Goal: Task Accomplishment & Management: Manage account settings

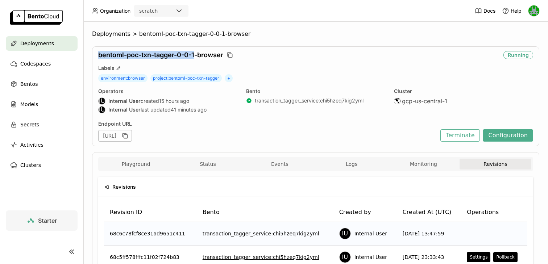
drag, startPoint x: 196, startPoint y: 54, endPoint x: 96, endPoint y: 56, distance: 100.1
click at [96, 56] on div "bentoml-poc-txn-tagger-0-0-1-browser Running Labels environment : browser proje…" at bounding box center [315, 96] width 447 height 100
copy span "bentoml-poc-txn-tagger-0-0-1"
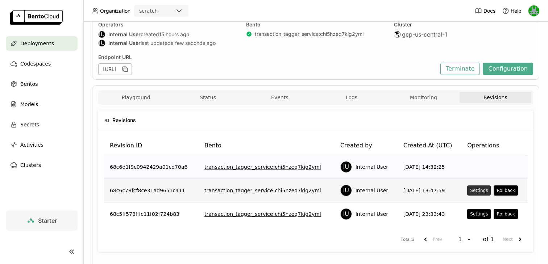
click at [478, 192] on div "Settings" at bounding box center [479, 191] width 18 height 6
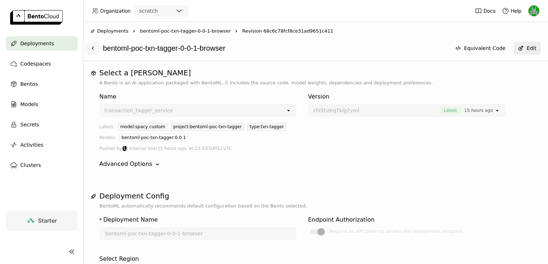
click at [91, 47] on icon at bounding box center [93, 48] width 6 height 6
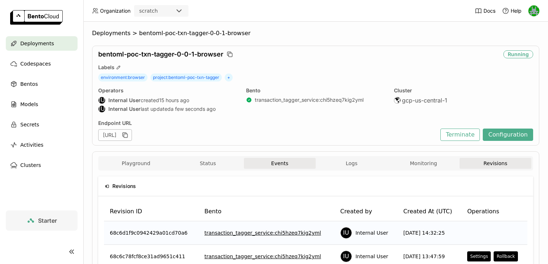
click at [268, 165] on button "Events" at bounding box center [280, 163] width 72 height 11
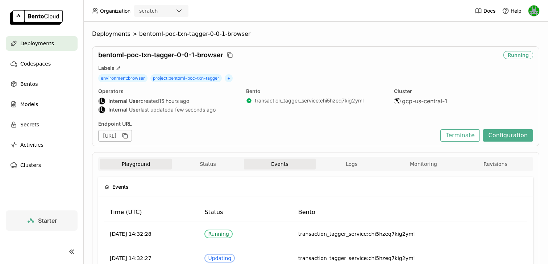
click at [138, 162] on button "Playground" at bounding box center [136, 164] width 72 height 11
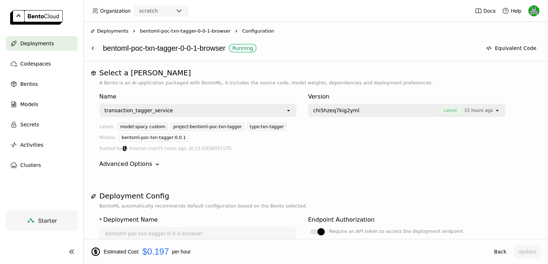
click at [44, 40] on span "Deployments" at bounding box center [37, 43] width 34 height 9
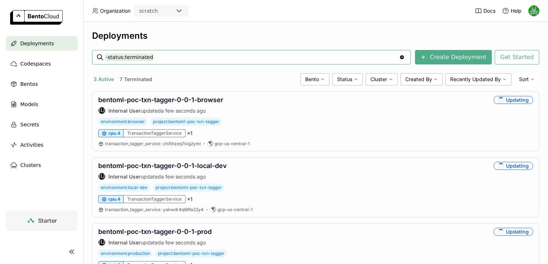
scroll to position [39, 0]
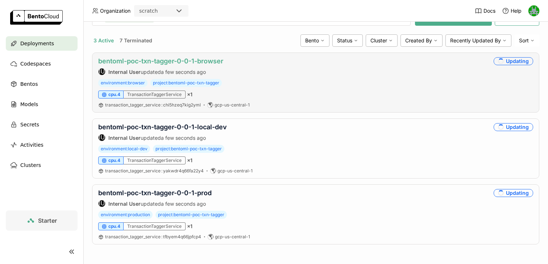
click at [160, 63] on link "bentoml-poc-txn-tagger-0-0-1-browser" at bounding box center [160, 61] width 125 height 8
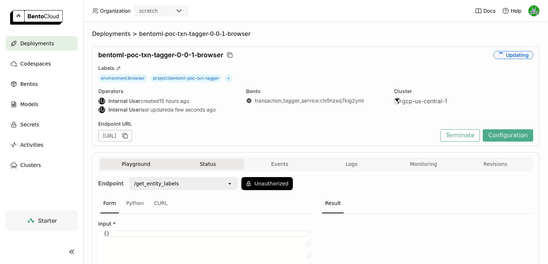
click at [203, 165] on button "Status" at bounding box center [208, 164] width 72 height 11
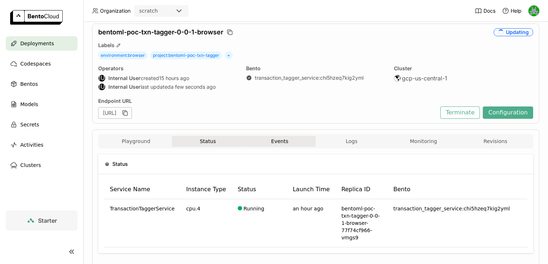
scroll to position [33, 0]
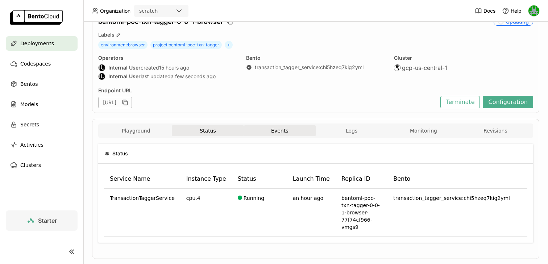
click at [289, 131] on button "Events" at bounding box center [280, 130] width 72 height 11
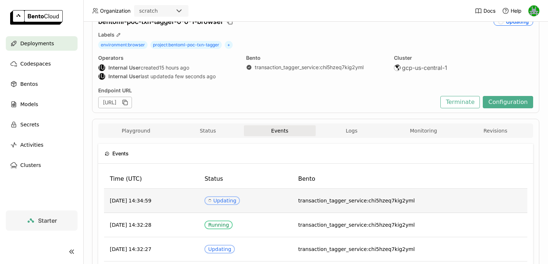
click at [236, 200] on div "Spinner Updating" at bounding box center [222, 201] width 28 height 6
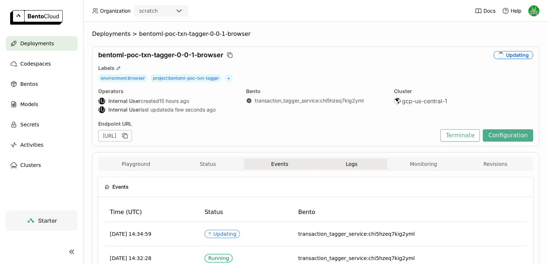
click at [339, 161] on button "Logs" at bounding box center [352, 164] width 72 height 11
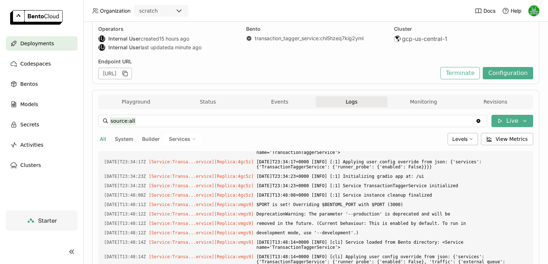
scroll to position [197, 0]
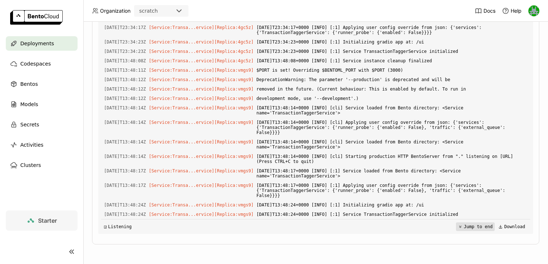
click at [469, 228] on button "Jump to end" at bounding box center [475, 227] width 39 height 9
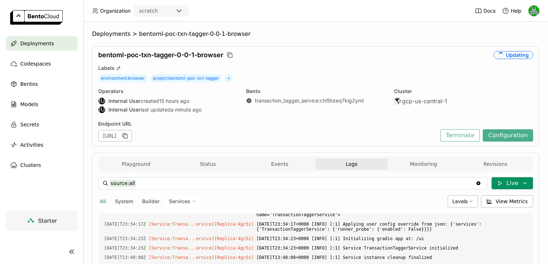
click at [502, 183] on icon at bounding box center [500, 184] width 3 height 4
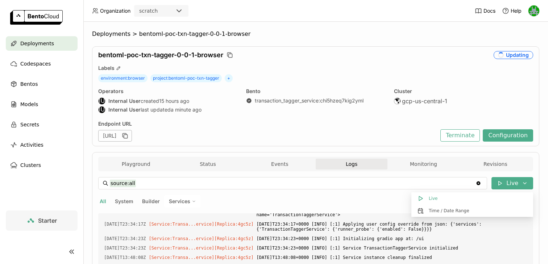
click at [398, 128] on div "Endpoint URL https://bentoml-poc-txn-tagger-0-0-1-browser-18ac2669.mt-guc1.bent…" at bounding box center [267, 131] width 339 height 21
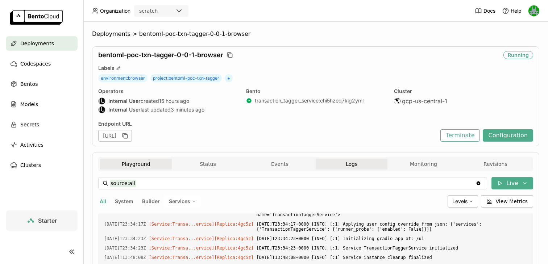
click at [137, 161] on button "Playground" at bounding box center [136, 164] width 72 height 11
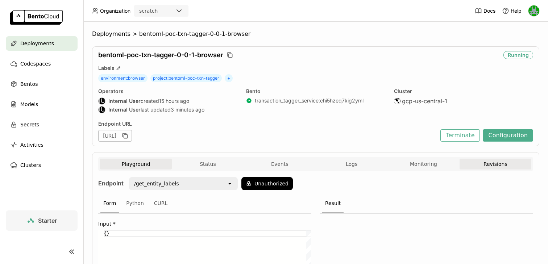
click at [499, 165] on button "Revisions" at bounding box center [496, 164] width 72 height 11
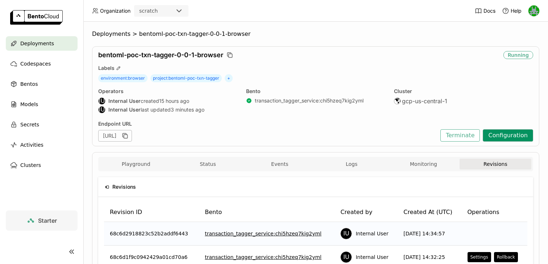
click at [495, 136] on button "Configuration" at bounding box center [508, 135] width 50 height 12
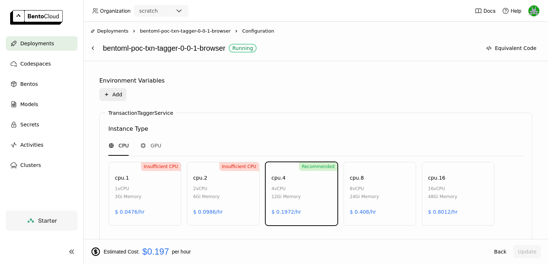
scroll to position [310, 0]
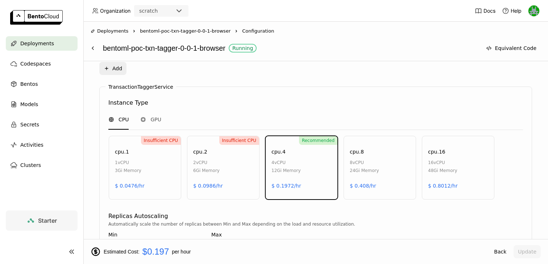
click at [382, 177] on div "cpu.8 8 vCPU 24Gi Memory $ 0.408/hr" at bounding box center [380, 168] width 73 height 64
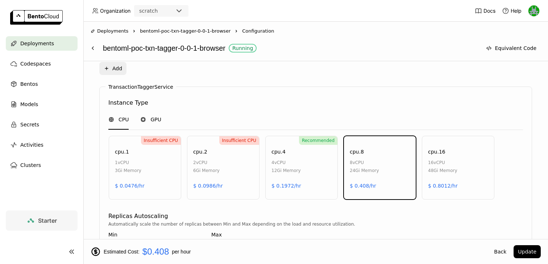
click at [150, 120] on span "GPU" at bounding box center [155, 119] width 11 height 7
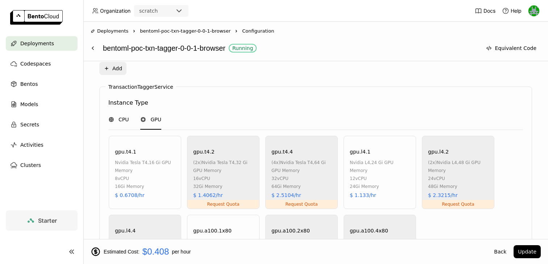
click at [122, 119] on span "CPU" at bounding box center [124, 119] width 10 height 7
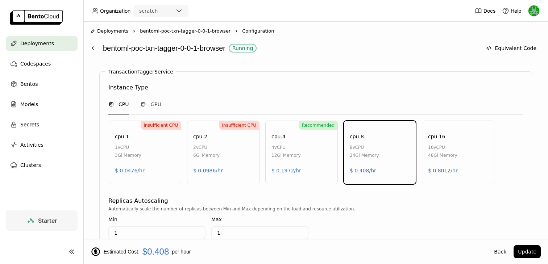
scroll to position [324, 0]
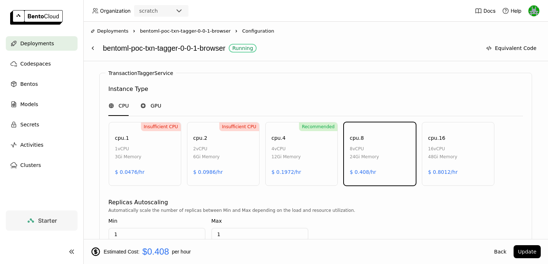
click at [157, 104] on span "GPU" at bounding box center [155, 105] width 11 height 7
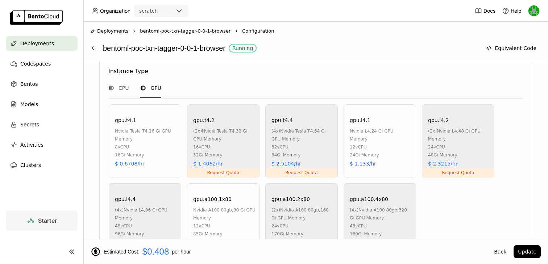
scroll to position [340, 0]
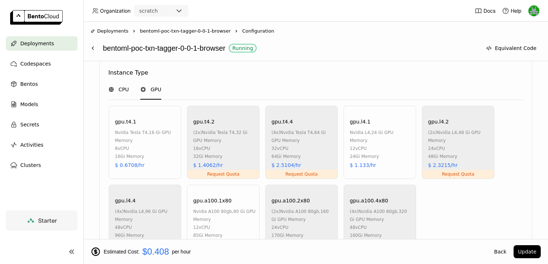
click at [120, 90] on span "CPU" at bounding box center [124, 89] width 10 height 7
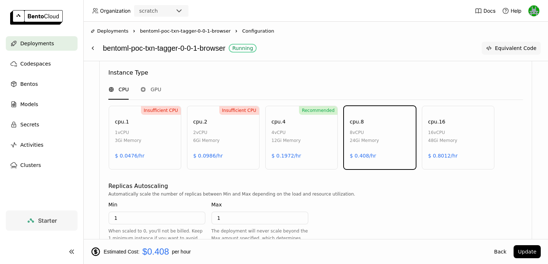
click at [518, 45] on button "Equivalent Code" at bounding box center [511, 48] width 59 height 13
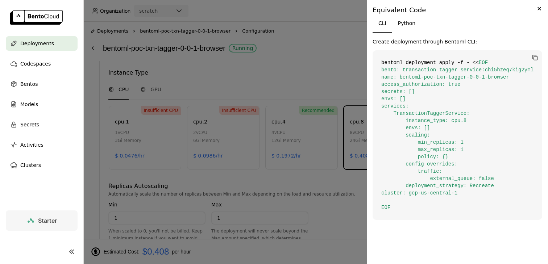
click at [351, 59] on div at bounding box center [274, 132] width 548 height 264
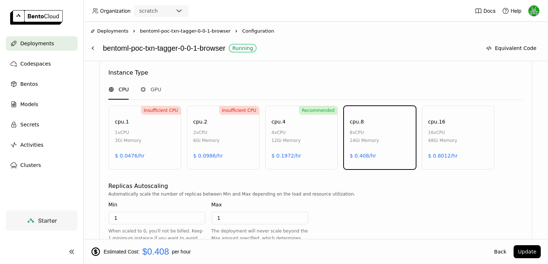
click at [314, 123] on div "Recommended cpu.4 4 vCPU 12Gi Memory $ 0.1972/hr" at bounding box center [301, 138] width 73 height 64
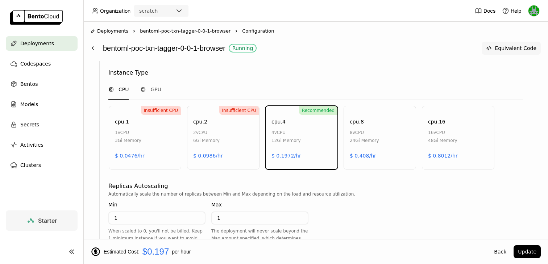
click at [507, 48] on button "Equivalent Code" at bounding box center [511, 48] width 59 height 13
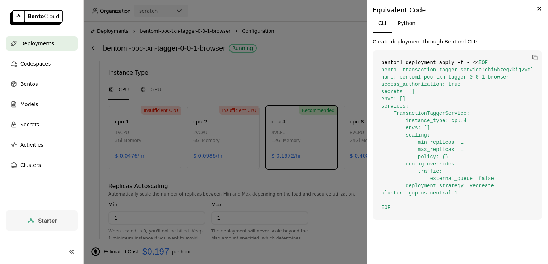
click at [336, 50] on div at bounding box center [274, 132] width 548 height 264
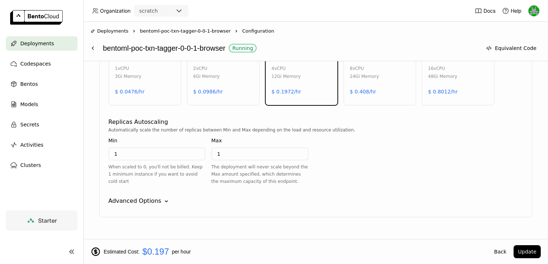
scroll to position [419, 0]
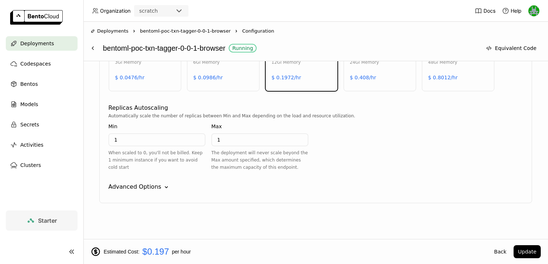
click at [164, 190] on icon "Down" at bounding box center [166, 187] width 7 height 7
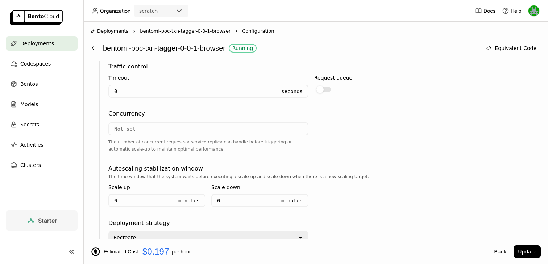
scroll to position [612, 0]
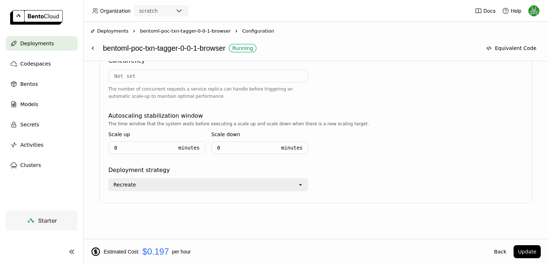
click at [210, 181] on div "Recreate" at bounding box center [203, 185] width 189 height 12
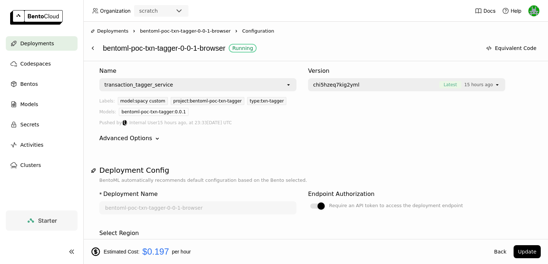
scroll to position [0, 0]
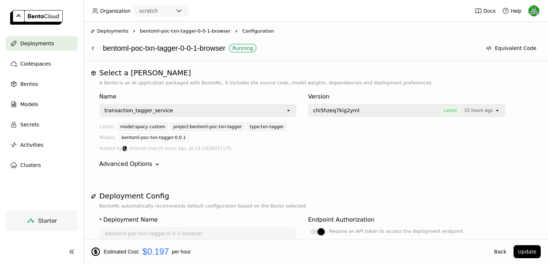
click at [397, 115] on div "chi5hzeq7kig2yml Latest 15 hours ago" at bounding box center [402, 111] width 186 height 12
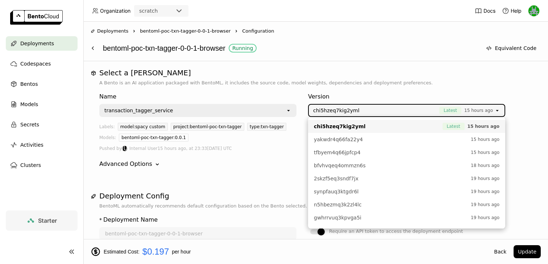
click at [433, 63] on div "Select a Bento A Bento is an AI application packaged with BentoML, it includes …" at bounding box center [315, 150] width 465 height 178
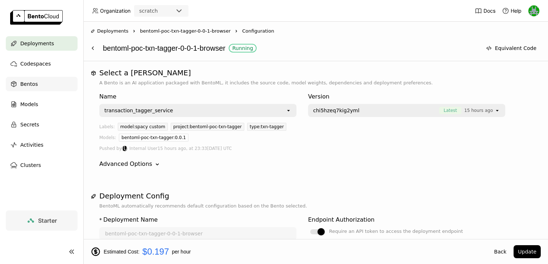
click at [25, 84] on span "Bentos" at bounding box center [28, 84] width 17 height 9
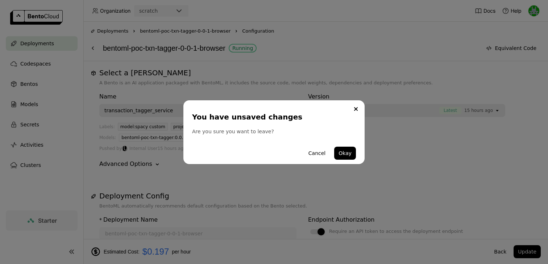
click at [334, 80] on div "You have unsaved changes Are you sure you want to leave? Cancel Okay" at bounding box center [274, 132] width 548 height 264
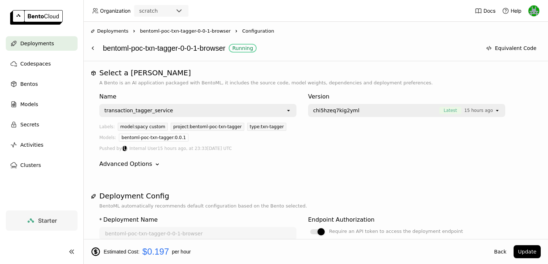
click at [44, 42] on span "Deployments" at bounding box center [37, 43] width 34 height 9
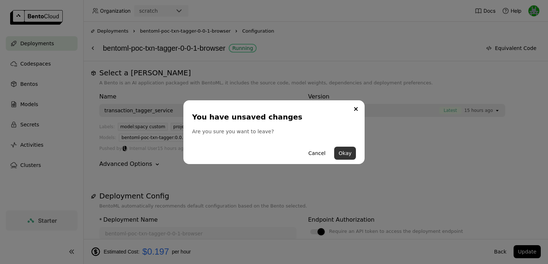
click at [343, 154] on button "Okay" at bounding box center [345, 153] width 22 height 13
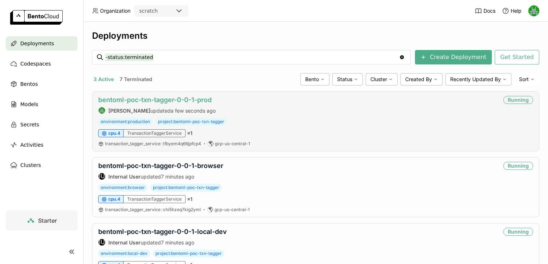
click at [164, 102] on link "bentoml-poc-txn-tagger-0-0-1-prod" at bounding box center [154, 100] width 113 height 8
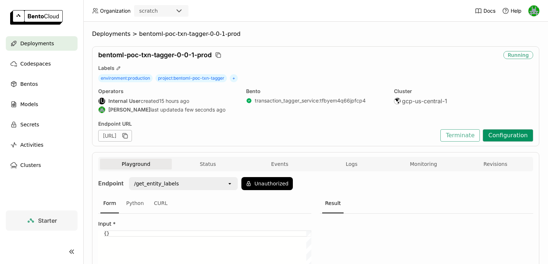
click at [495, 137] on button "Configuration" at bounding box center [508, 135] width 50 height 12
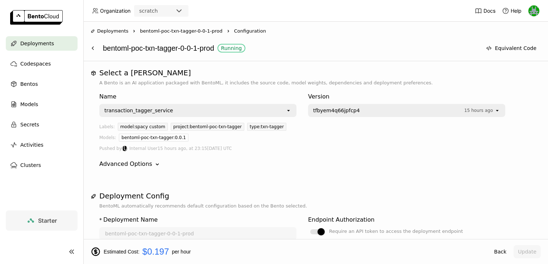
click at [388, 113] on span "tfbyem4q66jpfcp4" at bounding box center [387, 110] width 148 height 7
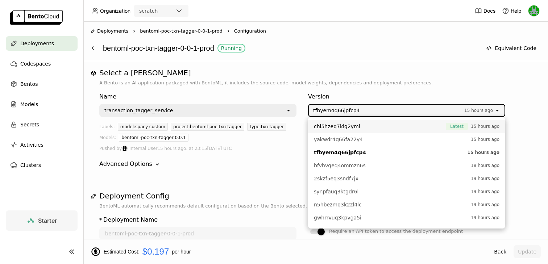
click at [414, 46] on div "bentoml-poc-txn-tagger-0-0-1-prod Running" at bounding box center [290, 48] width 375 height 14
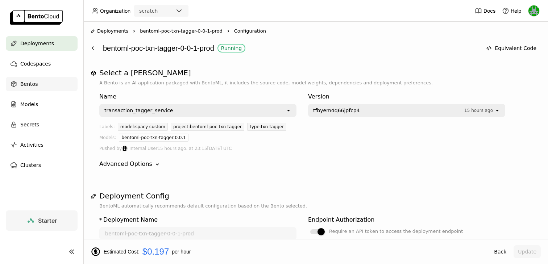
click at [35, 82] on span "Bentos" at bounding box center [28, 84] width 17 height 9
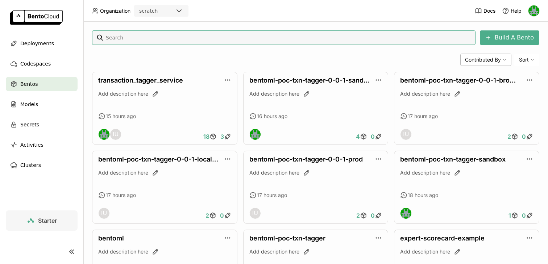
scroll to position [139, 0]
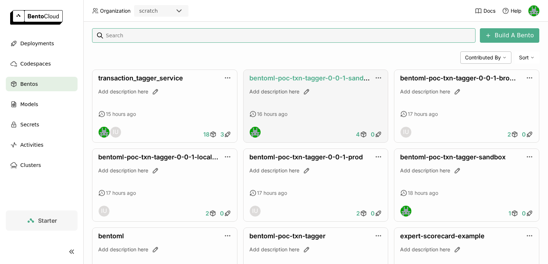
click at [298, 77] on link "bentoml-poc-txn-tagger-0-0-1-sandbox" at bounding box center [312, 78] width 126 height 8
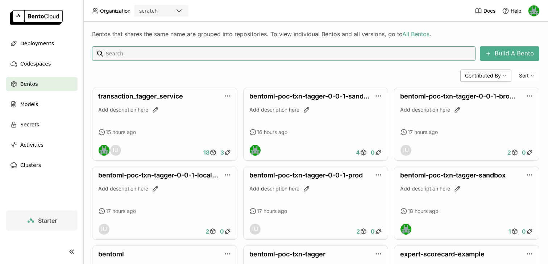
scroll to position [146, 0]
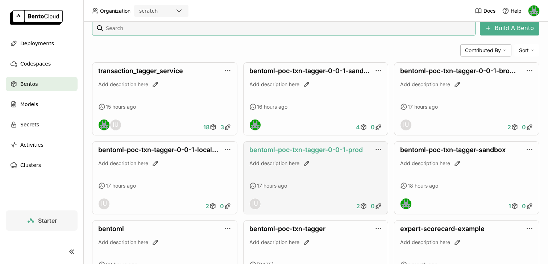
click at [303, 152] on link "bentoml-poc-txn-tagger-0-0-1-prod" at bounding box center [305, 150] width 113 height 8
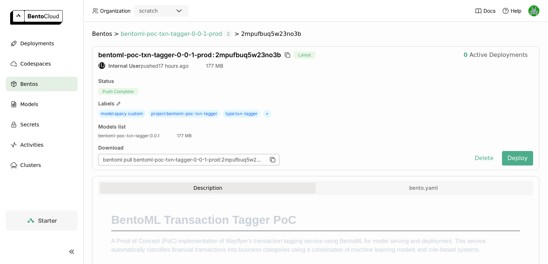
click at [224, 36] on span "2" at bounding box center [228, 33] width 9 height 7
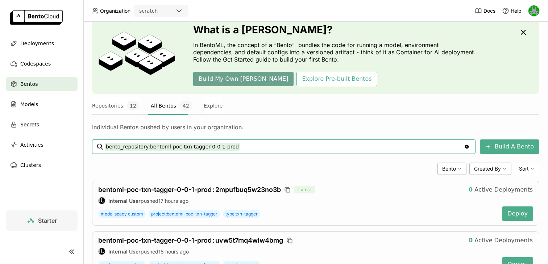
scroll to position [60, 0]
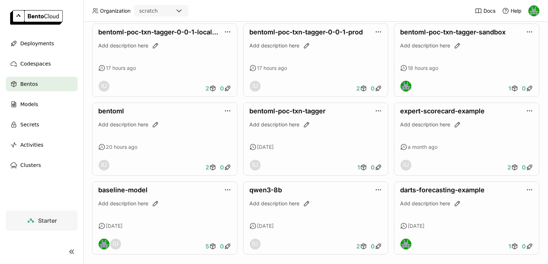
scroll to position [274, 0]
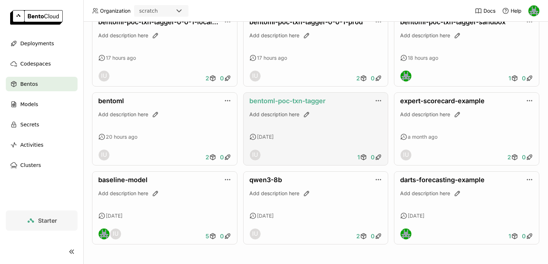
click at [287, 99] on link "bentoml-poc-txn-tagger" at bounding box center [287, 101] width 76 height 8
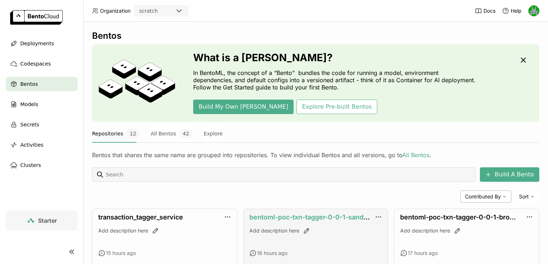
click at [318, 216] on link "bentoml-poc-txn-tagger-0-0-1-sandbox" at bounding box center [312, 218] width 126 height 8
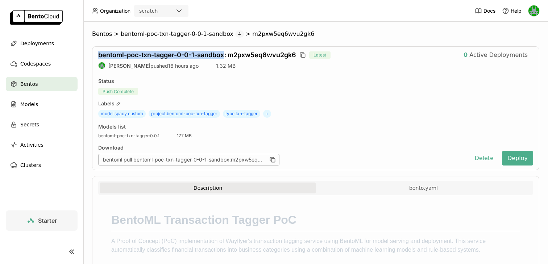
drag, startPoint x: 226, startPoint y: 54, endPoint x: 98, endPoint y: 47, distance: 127.8
click at [98, 47] on div "bentoml-poc-txn-tagger-0-0-1-sandbox : m2pxw5eq6wvu2gk6 Latest 0 Active Deploym…" at bounding box center [315, 108] width 447 height 124
copy span "bentoml-poc-txn-tagger-0-0-1-sandbox"
click at [41, 47] on span "Deployments" at bounding box center [37, 43] width 34 height 9
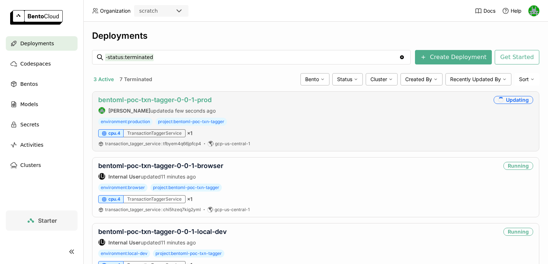
click at [178, 101] on link "bentoml-poc-txn-tagger-0-0-1-prod" at bounding box center [154, 100] width 113 height 8
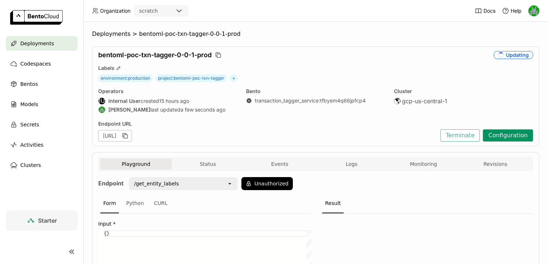
click at [503, 135] on button "Configuration" at bounding box center [508, 135] width 50 height 12
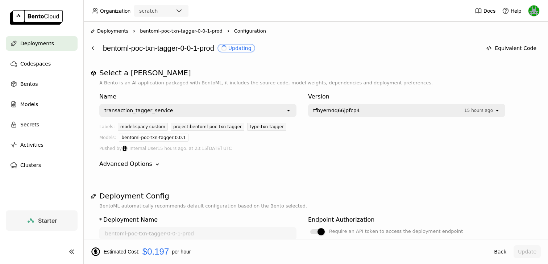
click at [177, 30] on span "bentoml-poc-txn-tagger-0-0-1-prod" at bounding box center [181, 31] width 82 height 7
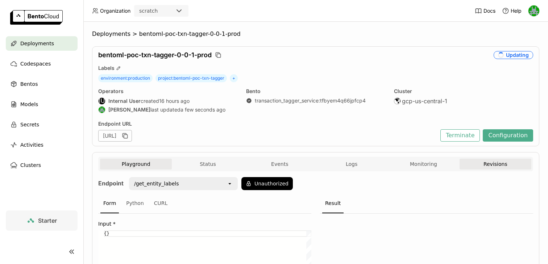
click at [496, 165] on button "Revisions" at bounding box center [496, 164] width 72 height 11
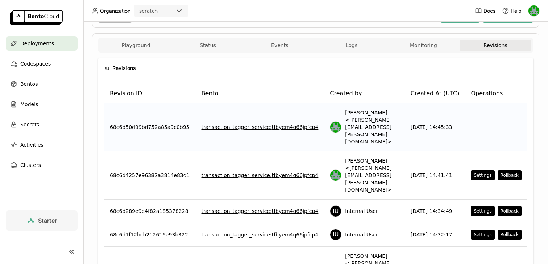
scroll to position [162, 0]
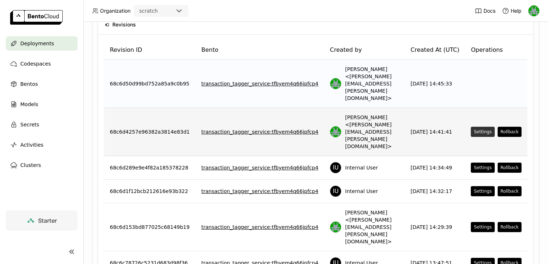
click at [481, 129] on div "Settings" at bounding box center [483, 132] width 18 height 6
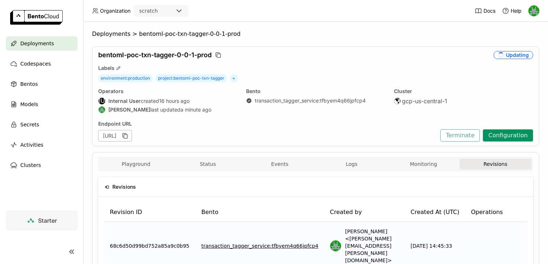
click at [513, 136] on button "Configuration" at bounding box center [508, 135] width 50 height 12
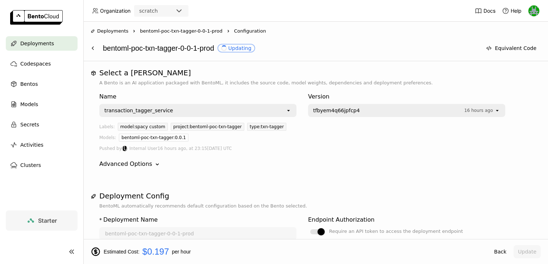
click at [285, 111] on div "transaction_tagger_service" at bounding box center [193, 111] width 186 height 12
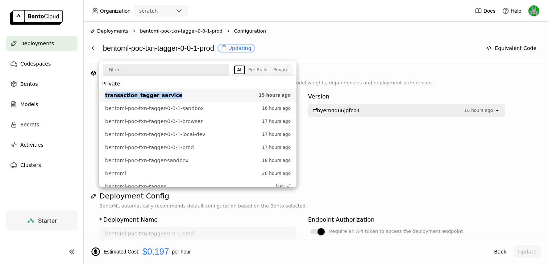
drag, startPoint x: 174, startPoint y: 95, endPoint x: 102, endPoint y: 98, distance: 71.5
click at [102, 98] on li "transaction_tagger_service 15 hours ago" at bounding box center [197, 95] width 197 height 13
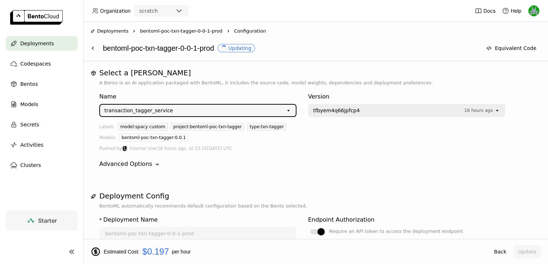
click at [178, 112] on div "transaction_tagger_service" at bounding box center [193, 111] width 186 height 12
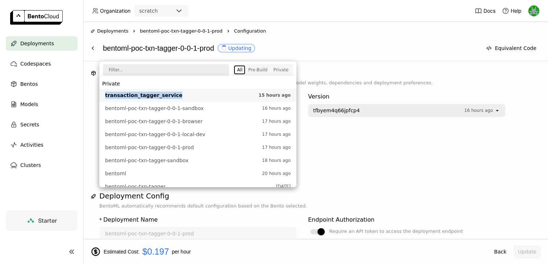
drag, startPoint x: 176, startPoint y: 96, endPoint x: 104, endPoint y: 97, distance: 71.4
click at [104, 97] on li "transaction_tagger_service 15 hours ago" at bounding box center [197, 95] width 197 height 13
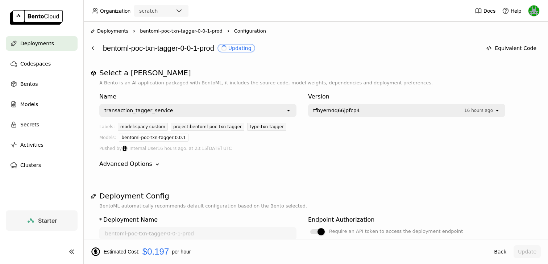
click at [55, 38] on div "Deployments" at bounding box center [42, 43] width 72 height 15
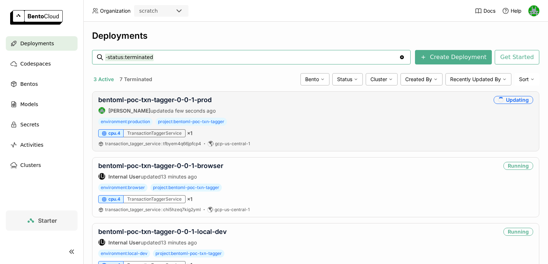
scroll to position [39, 0]
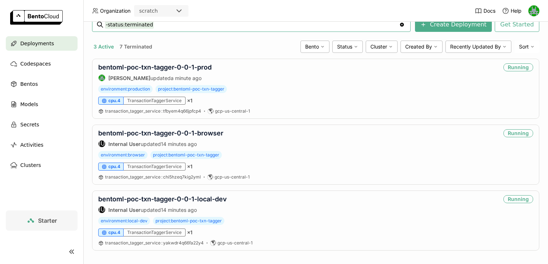
scroll to position [39, 0]
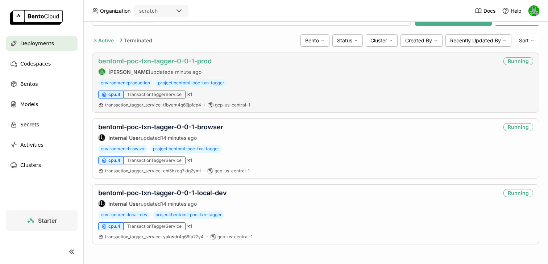
click at [133, 61] on link "bentoml-poc-txn-tagger-0-0-1-prod" at bounding box center [154, 61] width 113 height 8
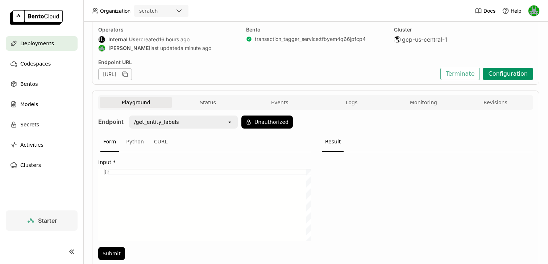
click at [502, 77] on button "Configuration" at bounding box center [508, 74] width 50 height 12
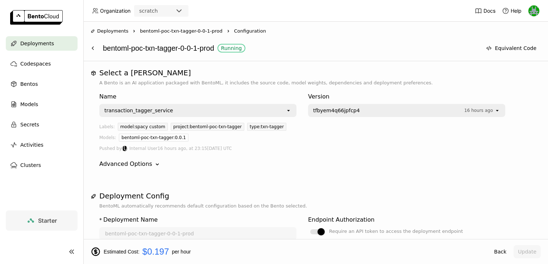
click at [355, 109] on span "tfbyem4q66jpfcp4" at bounding box center [336, 110] width 47 height 7
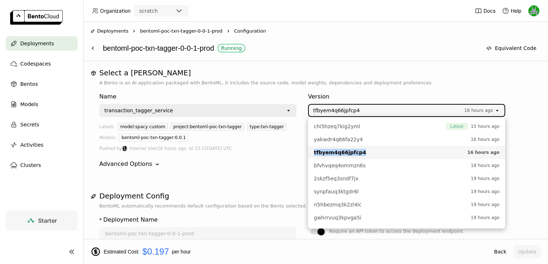
drag, startPoint x: 361, startPoint y: 152, endPoint x: 311, endPoint y: 150, distance: 50.8
click at [311, 150] on li "tfbyem4q66jpfcp4 16 hours ago" at bounding box center [406, 152] width 197 height 13
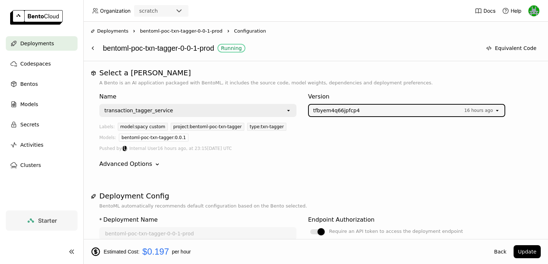
click at [323, 100] on div "Version" at bounding box center [406, 96] width 197 height 9
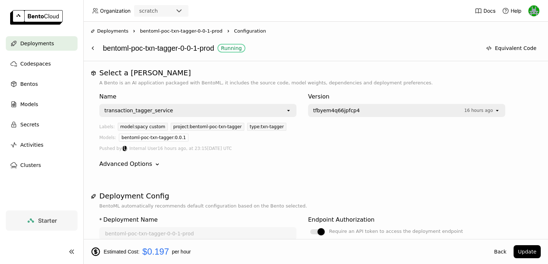
click at [321, 116] on div "tfbyem4q66jpfcp4 16 hours ago" at bounding box center [402, 111] width 186 height 12
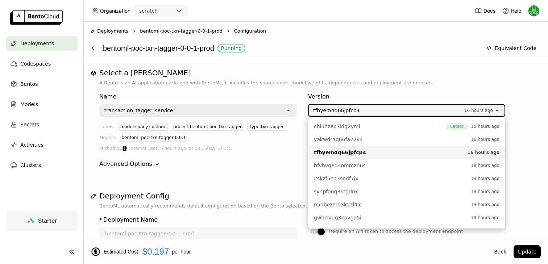
click at [321, 116] on div "tfbyem4q66jpfcp4 16 hours ago" at bounding box center [402, 111] width 186 height 12
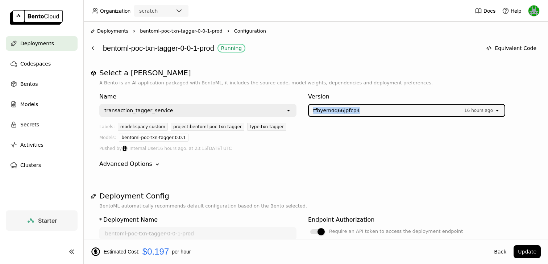
click at [321, 116] on div "tfbyem4q66jpfcp4 16 hours ago" at bounding box center [402, 111] width 186 height 12
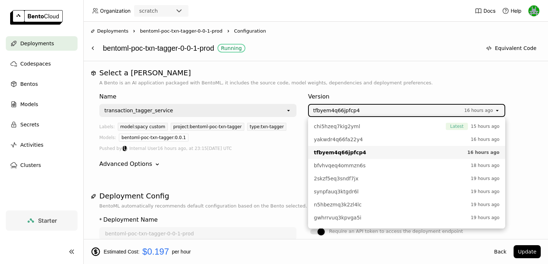
click at [324, 111] on span "tfbyem4q66jpfcp4" at bounding box center [336, 110] width 47 height 7
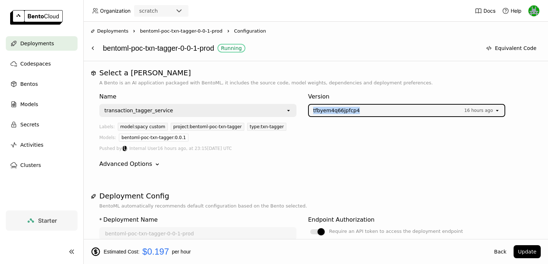
click at [324, 111] on span "tfbyem4q66jpfcp4" at bounding box center [336, 110] width 47 height 7
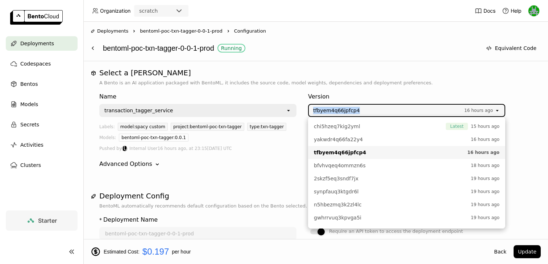
click at [324, 111] on span "tfbyem4q66jpfcp4" at bounding box center [336, 110] width 47 height 7
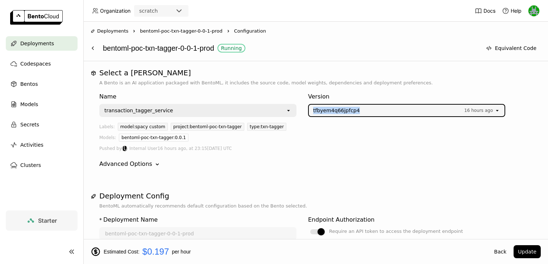
copy span "tfbyem4q66jpfcp4"
click at [324, 111] on span "tfbyem4q66jpfcp4" at bounding box center [336, 110] width 47 height 7
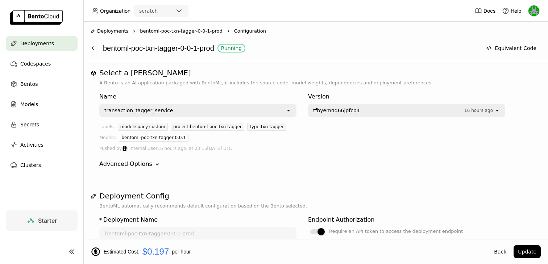
click at [272, 162] on div "Advanced Options Down" at bounding box center [315, 164] width 433 height 9
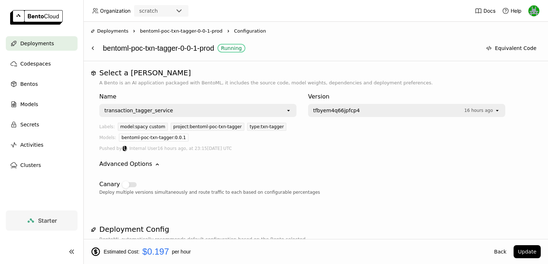
click at [27, 43] on span "Deployments" at bounding box center [37, 43] width 34 height 9
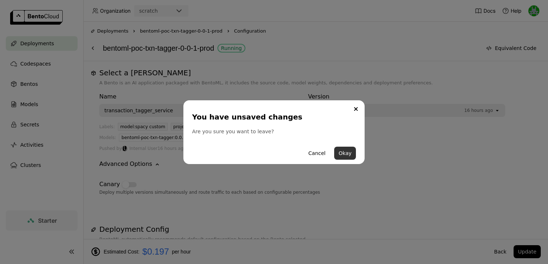
click at [348, 152] on button "Okay" at bounding box center [345, 153] width 22 height 13
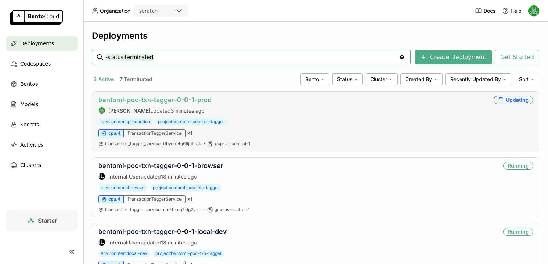
click at [155, 99] on link "bentoml-poc-txn-tagger-0-0-1-prod" at bounding box center [154, 100] width 113 height 8
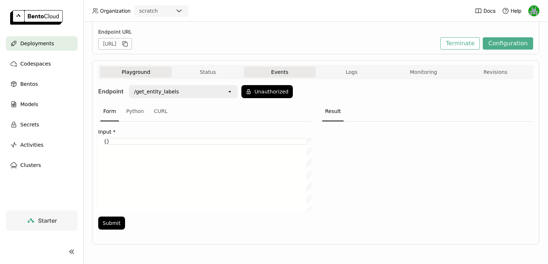
click at [296, 73] on button "Events" at bounding box center [280, 72] width 72 height 11
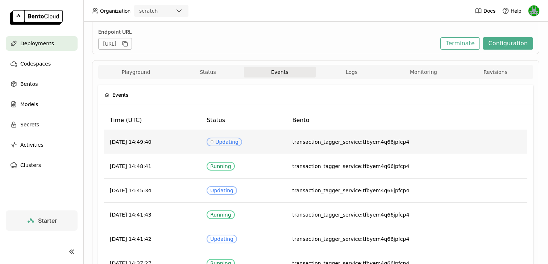
click at [242, 137] on td "Spinner Updating" at bounding box center [244, 142] width 86 height 24
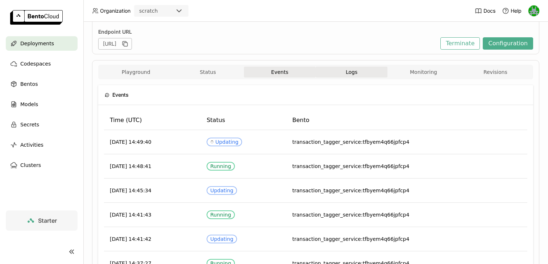
click at [339, 72] on button "Logs" at bounding box center [352, 72] width 72 height 11
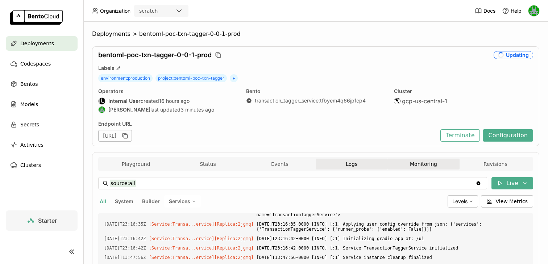
click at [437, 165] on button "Monitoring" at bounding box center [424, 164] width 72 height 11
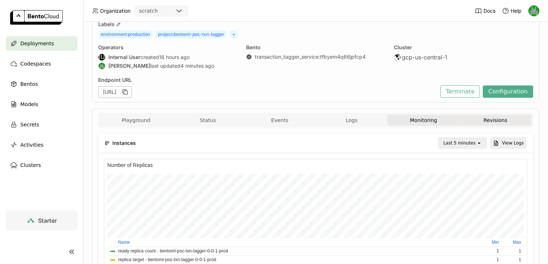
click at [471, 125] on button "Revisions" at bounding box center [496, 120] width 72 height 11
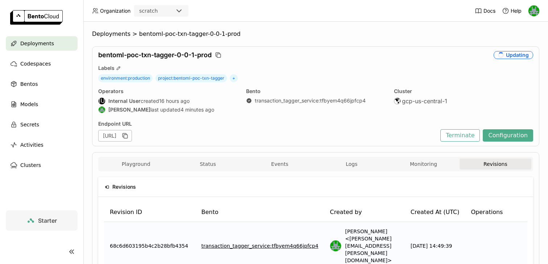
click at [54, 41] on div "Deployments" at bounding box center [42, 43] width 72 height 15
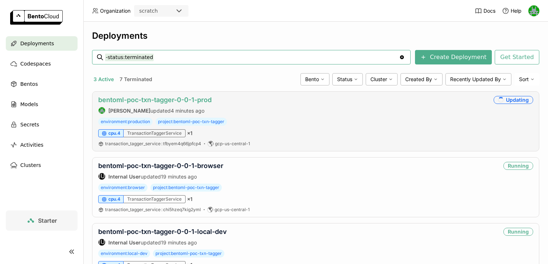
scroll to position [39, 0]
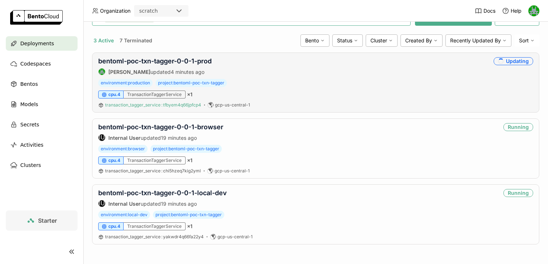
click at [162, 106] on span ":" at bounding box center [161, 104] width 1 height 5
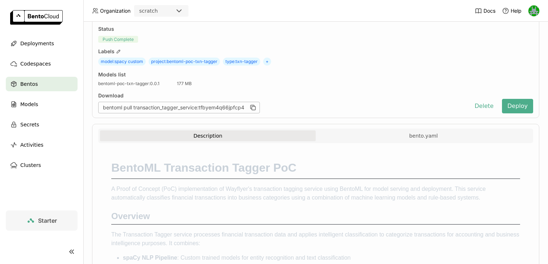
scroll to position [43, 0]
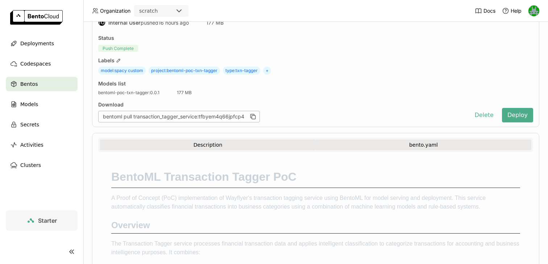
click at [419, 149] on button "bento.yaml" at bounding box center [424, 145] width 216 height 11
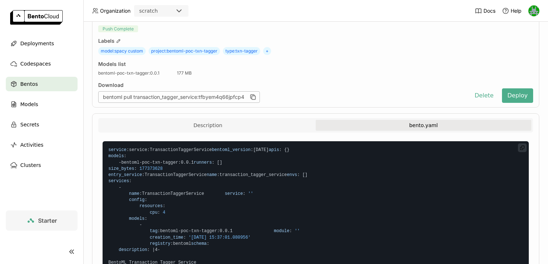
scroll to position [0, 0]
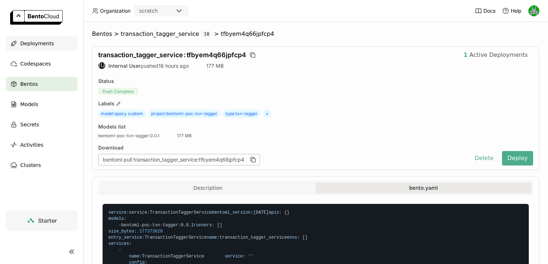
click at [43, 44] on span "Deployments" at bounding box center [37, 43] width 34 height 9
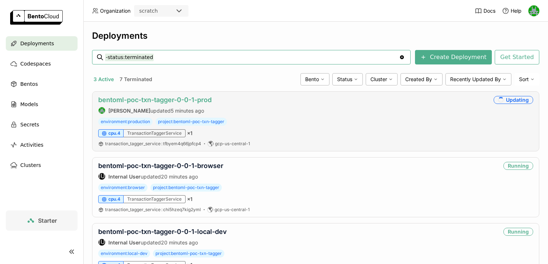
click at [132, 103] on link "bentoml-poc-txn-tagger-0-0-1-prod" at bounding box center [154, 100] width 113 height 8
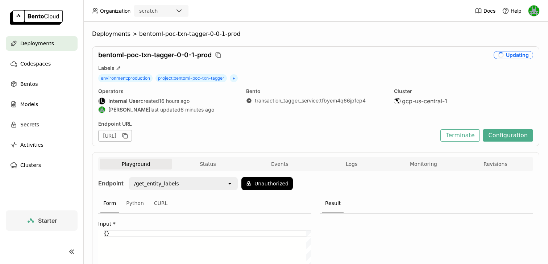
click at [57, 41] on div "Deployments" at bounding box center [42, 43] width 72 height 15
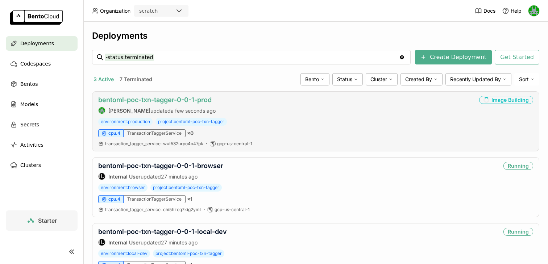
click at [134, 100] on link "bentoml-poc-txn-tagger-0-0-1-prod" at bounding box center [154, 100] width 113 height 8
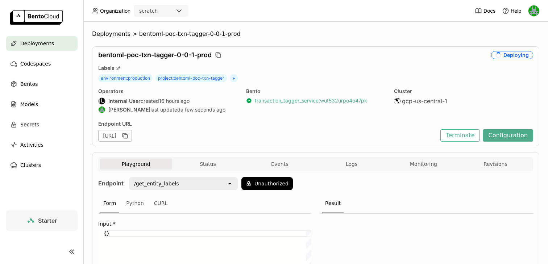
click at [283, 100] on link "transaction_tagger_service : wut532urpo4o47pk" at bounding box center [311, 101] width 112 height 7
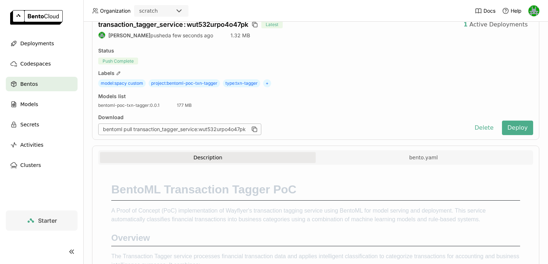
scroll to position [32, 0]
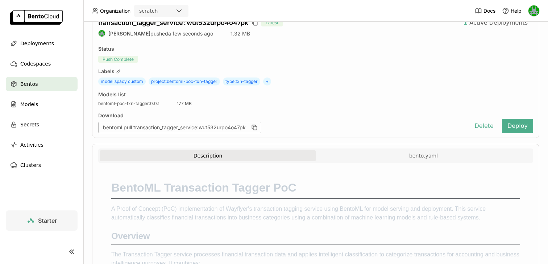
click at [357, 161] on div "Description bento.yaml" at bounding box center [315, 156] width 431 height 13
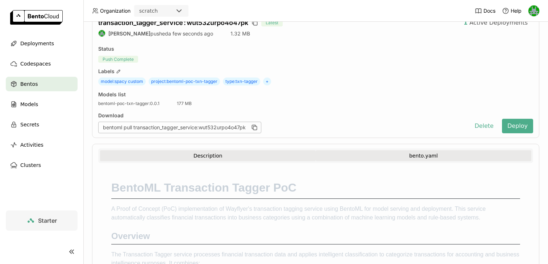
click at [361, 155] on button "bento.yaml" at bounding box center [424, 155] width 216 height 11
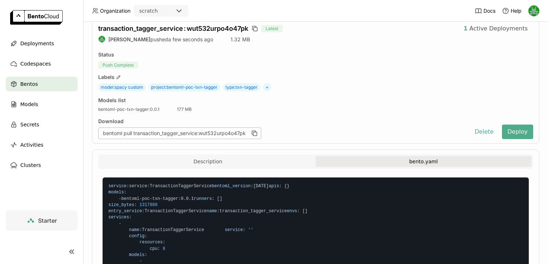
scroll to position [0, 0]
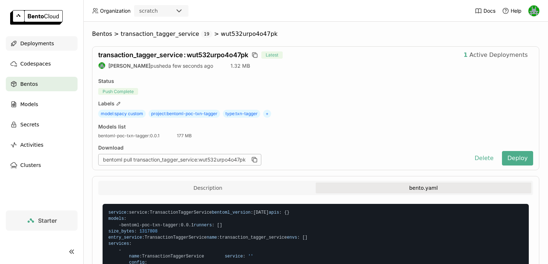
click at [41, 45] on span "Deployments" at bounding box center [37, 43] width 34 height 9
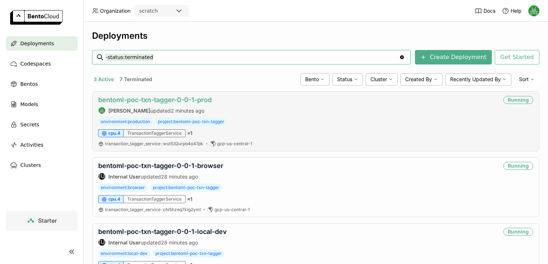
click at [169, 98] on link "bentoml-poc-txn-tagger-0-0-1-prod" at bounding box center [154, 100] width 113 height 8
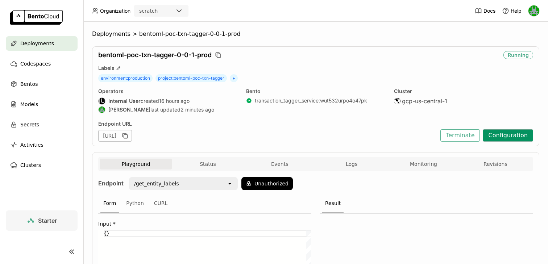
click at [502, 136] on button "Configuration" at bounding box center [508, 135] width 50 height 12
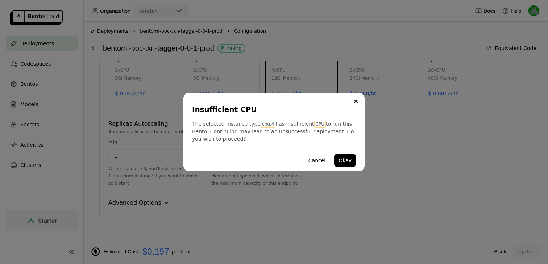
scroll to position [410, 0]
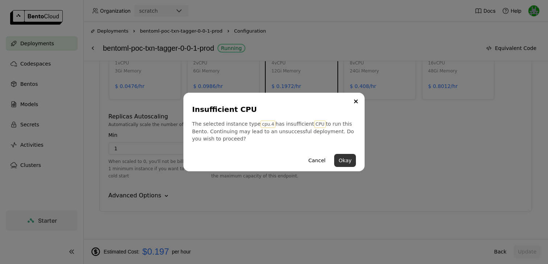
click at [342, 162] on button "Okay" at bounding box center [345, 160] width 22 height 13
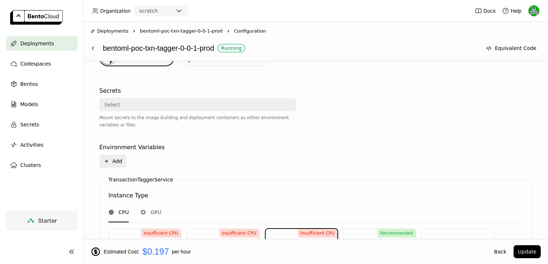
scroll to position [0, 0]
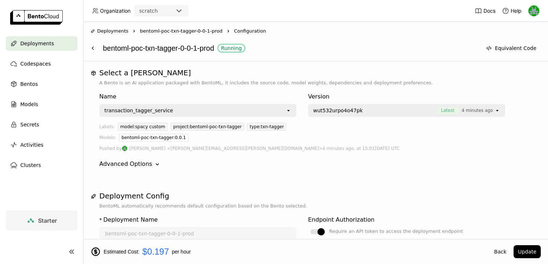
click at [45, 47] on span "Deployments" at bounding box center [37, 43] width 34 height 9
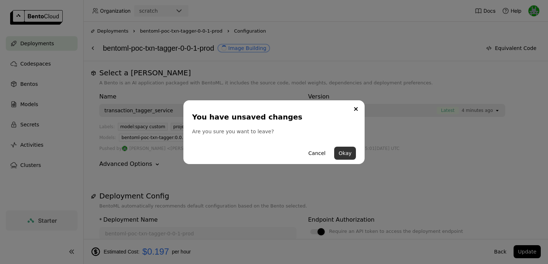
click at [339, 156] on button "Okay" at bounding box center [345, 153] width 22 height 13
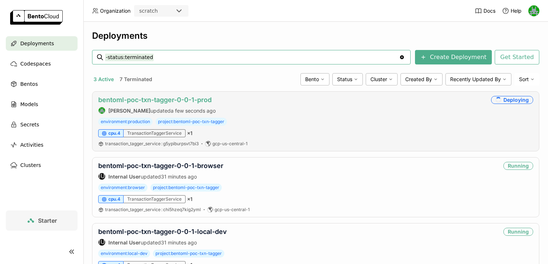
click at [131, 101] on link "bentoml-poc-txn-tagger-0-0-1-prod" at bounding box center [154, 100] width 113 height 8
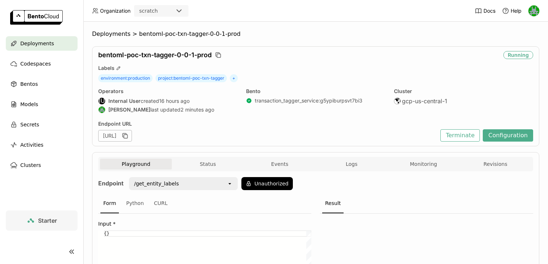
click at [419, 28] on div "Deployments > bentoml-poc-txn-tagger-0-0-1-prod bentoml-poc-txn-tagger-0-0-1-pr…" at bounding box center [315, 143] width 465 height 243
click at [500, 135] on button "Configuration" at bounding box center [508, 135] width 50 height 12
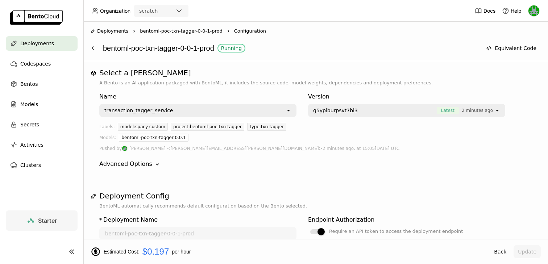
click at [396, 108] on span "g5ypiburpsvt7bi3" at bounding box center [373, 110] width 120 height 7
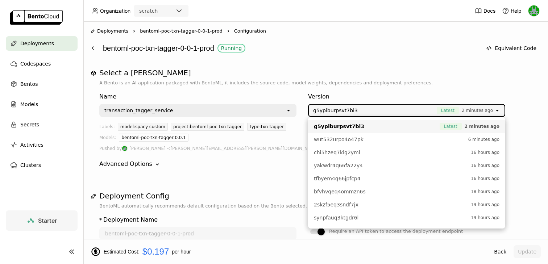
click at [403, 89] on div "Name transaction_tagger_service open Version g5ypiburpsvt7bi3 Latest 2 minutes …" at bounding box center [315, 131] width 433 height 88
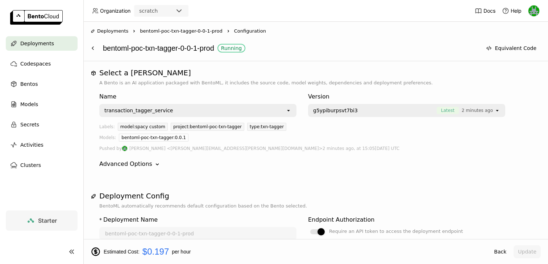
click at [31, 53] on ul "Deployments Codespaces Bentos Models Secrets Activities Clusters" at bounding box center [41, 104] width 83 height 136
click at [37, 47] on div "Deployments" at bounding box center [42, 43] width 72 height 15
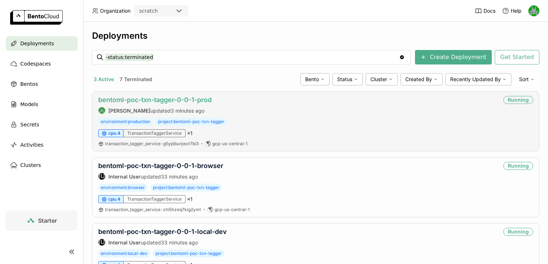
click at [171, 99] on link "bentoml-poc-txn-tagger-0-0-1-prod" at bounding box center [154, 100] width 113 height 8
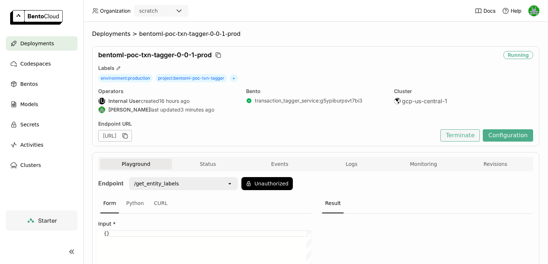
click at [447, 131] on button "Terminate" at bounding box center [460, 135] width 40 height 12
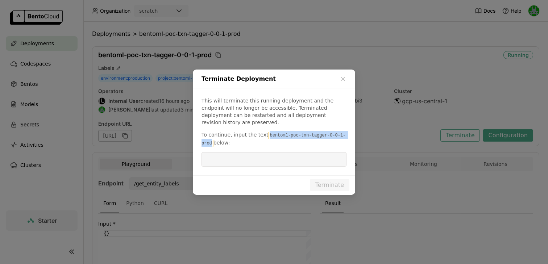
drag, startPoint x: 266, startPoint y: 131, endPoint x: 211, endPoint y: 139, distance: 55.4
click at [211, 139] on code "bentoml-poc-txn-tagger-0-0-1-prod" at bounding box center [274, 139] width 144 height 15
copy code "bentoml-poc-txn-tagger-0-0-1-prod"
click at [240, 158] on input "dialog" at bounding box center [274, 160] width 136 height 14
paste input "bentoml-poc-txn-tagger-0-0-1-prod"
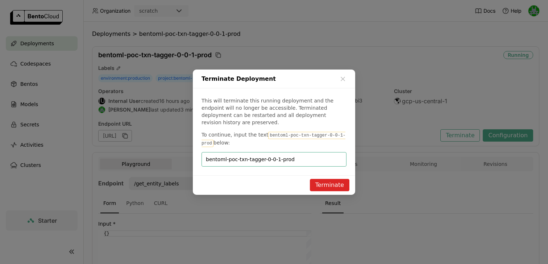
type input "bentoml-poc-txn-tagger-0-0-1-prod"
click at [324, 181] on button "Terminate" at bounding box center [330, 185] width 40 height 12
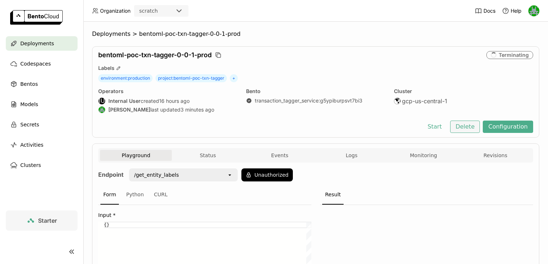
click at [472, 122] on button "Delete" at bounding box center [465, 127] width 30 height 12
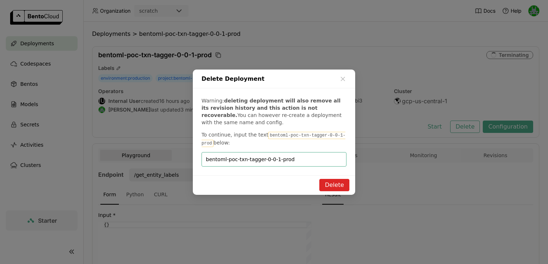
type input "bentoml-poc-txn-tagger-0-0-1-prod"
click at [327, 186] on button "Delete" at bounding box center [334, 185] width 30 height 12
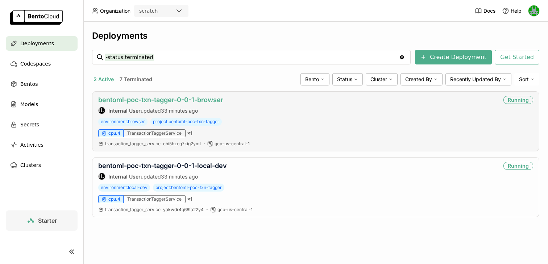
click at [150, 100] on link "bentoml-poc-txn-tagger-0-0-1-browser" at bounding box center [160, 100] width 125 height 8
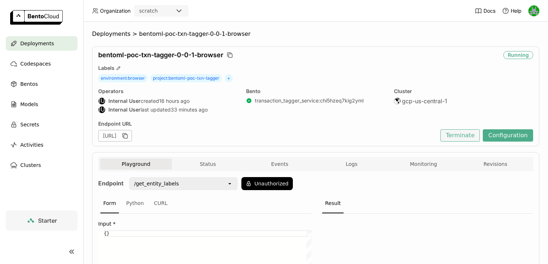
click at [467, 134] on button "Terminate" at bounding box center [460, 135] width 40 height 12
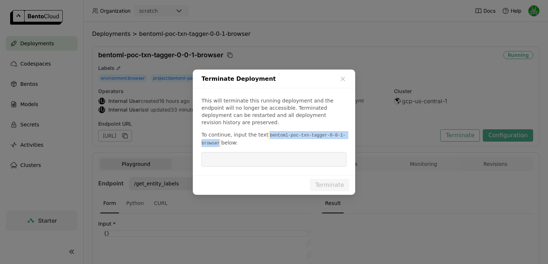
drag, startPoint x: 266, startPoint y: 132, endPoint x: 219, endPoint y: 138, distance: 47.2
click at [219, 138] on code "bentoml-poc-txn-tagger-0-0-1-browser" at bounding box center [274, 139] width 144 height 15
copy code "bentoml-poc-txn-tagger-0-0-1-browser"
click at [222, 156] on input "dialog" at bounding box center [274, 160] width 136 height 14
paste input "bentoml-poc-txn-tagger-0-0-1-browser"
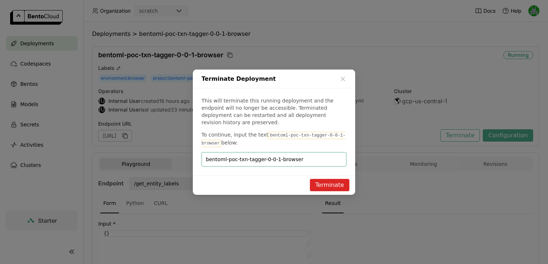
type input "bentoml-poc-txn-tagger-0-0-1-browser"
click at [322, 179] on button "Terminate" at bounding box center [330, 185] width 40 height 12
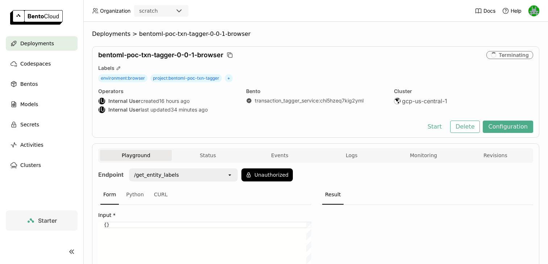
click at [257, 153] on button "Events" at bounding box center [280, 155] width 72 height 11
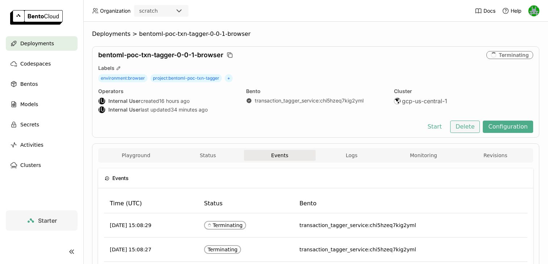
click at [470, 129] on button "Delete" at bounding box center [465, 127] width 30 height 12
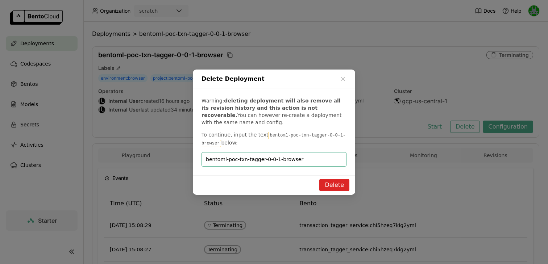
type input "bentoml-poc-txn-tagger-0-0-1-browser"
click at [336, 179] on button "Delete" at bounding box center [334, 185] width 30 height 12
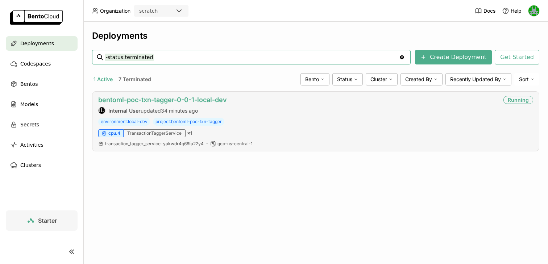
click at [130, 103] on link "bentoml-poc-txn-tagger-0-0-1-local-dev" at bounding box center [162, 100] width 129 height 8
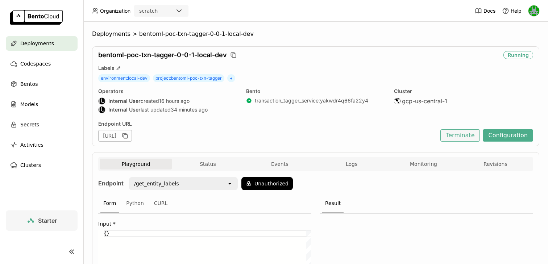
click at [459, 138] on button "Terminate" at bounding box center [460, 135] width 40 height 12
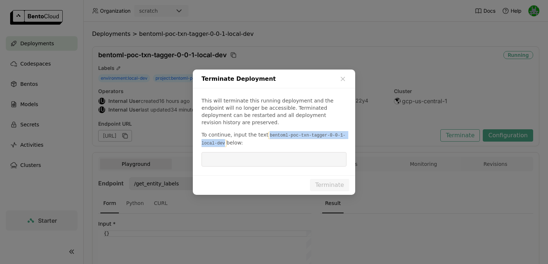
drag, startPoint x: 265, startPoint y: 131, endPoint x: 224, endPoint y: 141, distance: 42.3
click at [224, 141] on code "bentoml-poc-txn-tagger-0-0-1-local-dev" at bounding box center [274, 139] width 144 height 15
copy code "bentoml-poc-txn-tagger-0-0-1-local-dev"
click at [224, 169] on div "This will terminate this running deployment and the endpoint will no longer be …" at bounding box center [274, 131] width 162 height 87
click at [226, 160] on input "dialog" at bounding box center [274, 160] width 136 height 14
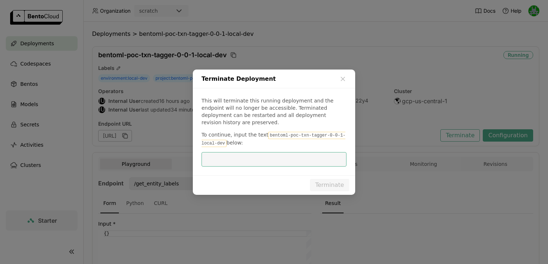
paste input "bentoml-poc-txn-tagger-0-0-1-local-dev"
type input "bentoml-poc-txn-tagger-0-0-1-local-dev"
click at [333, 184] on button "Terminate" at bounding box center [330, 185] width 40 height 12
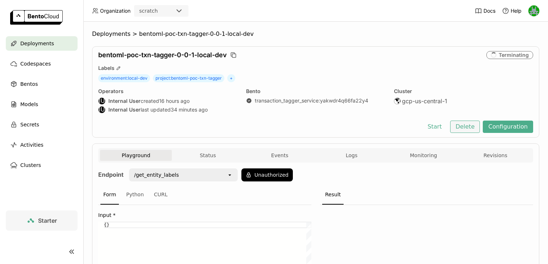
click at [471, 131] on button "Delete" at bounding box center [465, 127] width 30 height 12
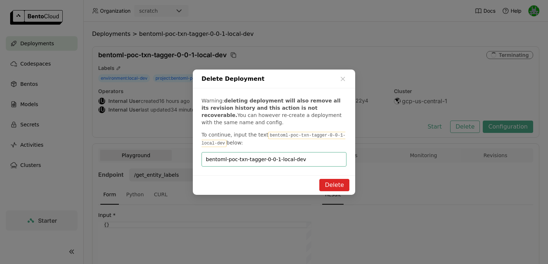
type input "bentoml-poc-txn-tagger-0-0-1-local-dev"
click at [333, 185] on button "Delete" at bounding box center [334, 185] width 30 height 12
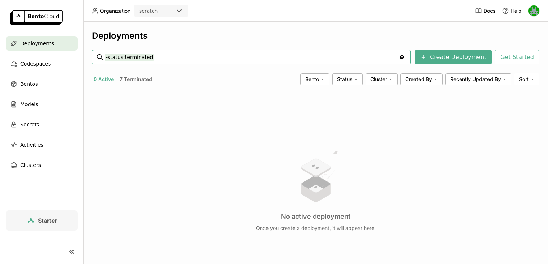
click at [47, 216] on div "Starter" at bounding box center [41, 220] width 30 height 9
